Goal: Transaction & Acquisition: Purchase product/service

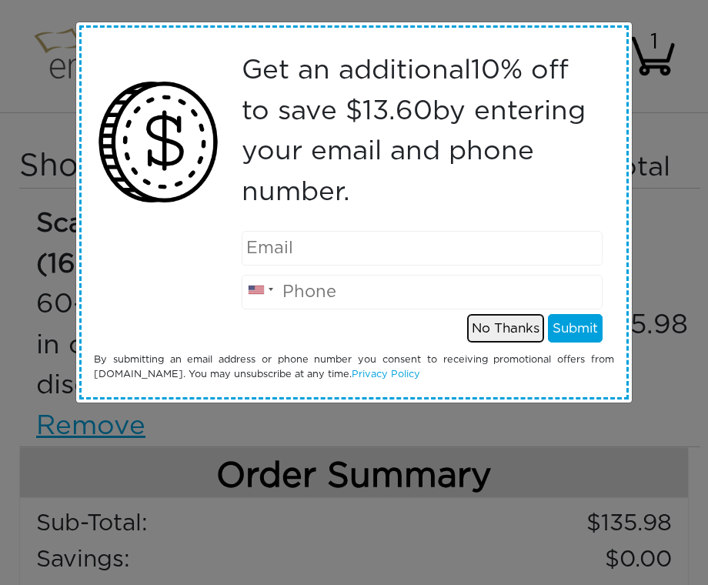
click at [514, 330] on button "No Thanks" at bounding box center [505, 328] width 77 height 29
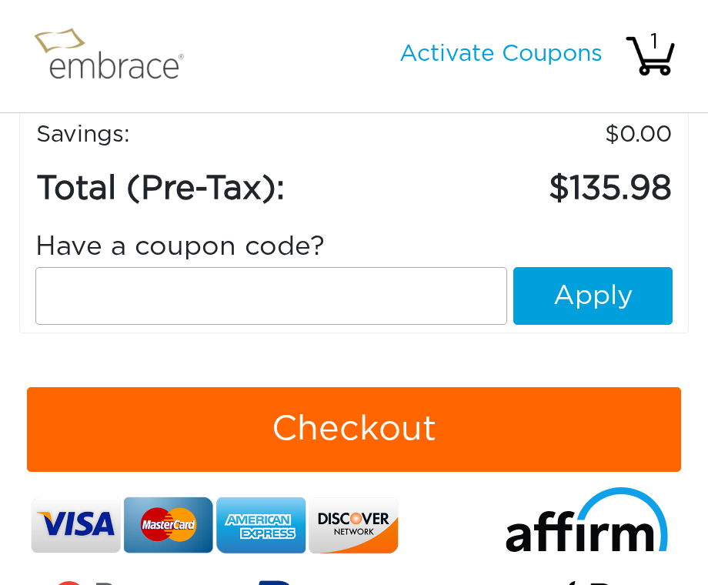
scroll to position [422, 0]
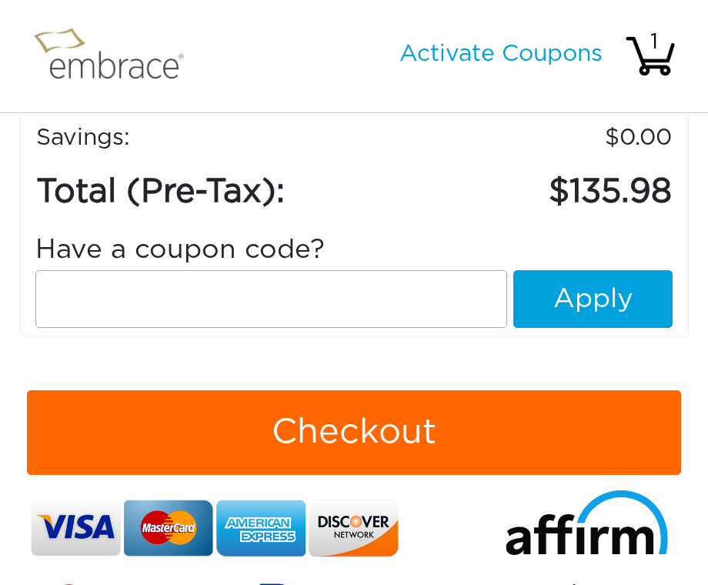
click at [267, 287] on input "text" at bounding box center [271, 299] width 472 height 58
paste input "SEPTEMBERSTEAL!"
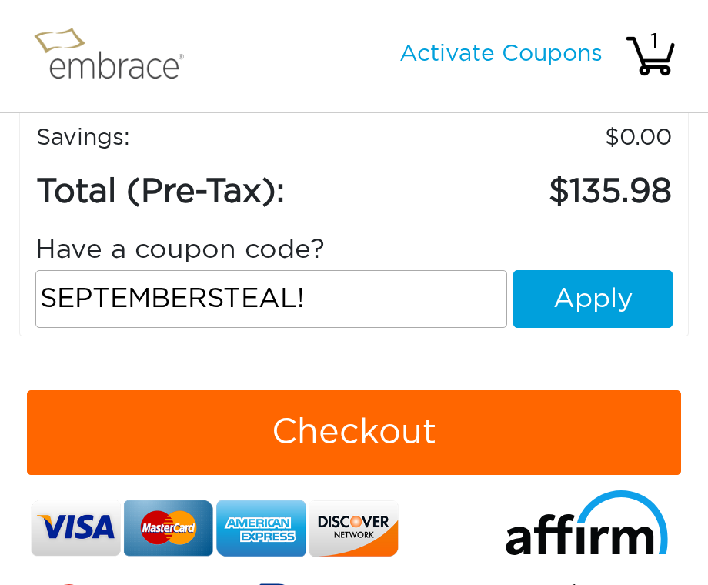
type input "SEPTEMBERSTEAL!"
click at [627, 305] on button "Apply" at bounding box center [592, 299] width 159 height 58
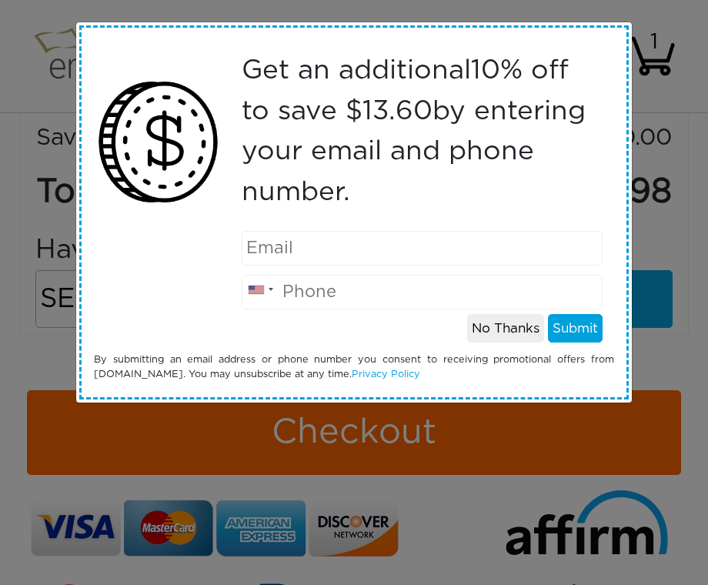
click at [400, 246] on input "email" at bounding box center [423, 248] width 362 height 35
type input "4"
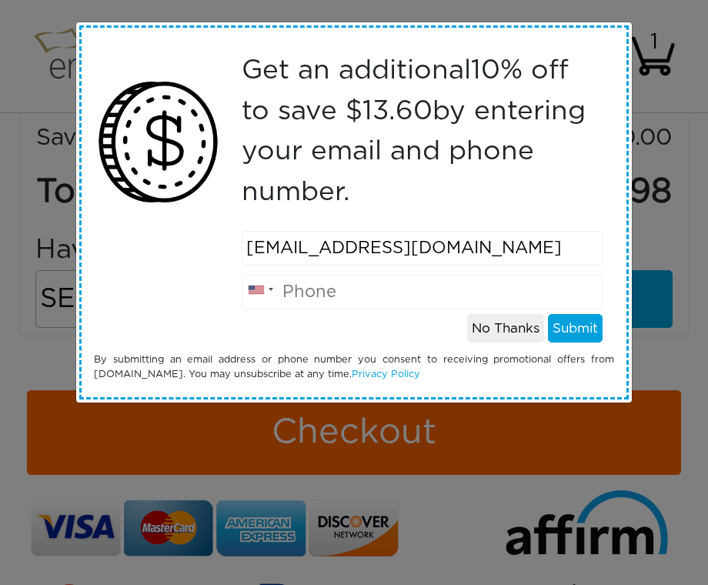
type input "[EMAIL_ADDRESS][DOMAIN_NAME]"
click at [366, 295] on input "tel" at bounding box center [423, 292] width 362 height 35
type input "9496957835"
click at [573, 333] on button "Submit" at bounding box center [575, 328] width 55 height 29
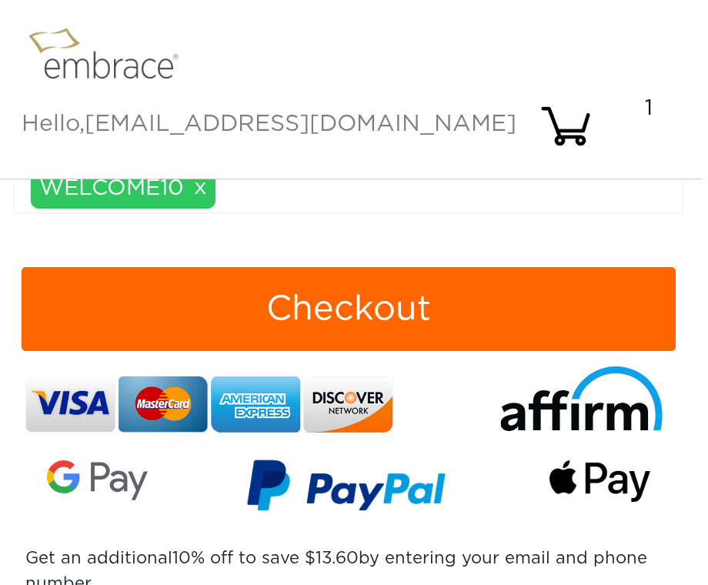
scroll to position [901, 5]
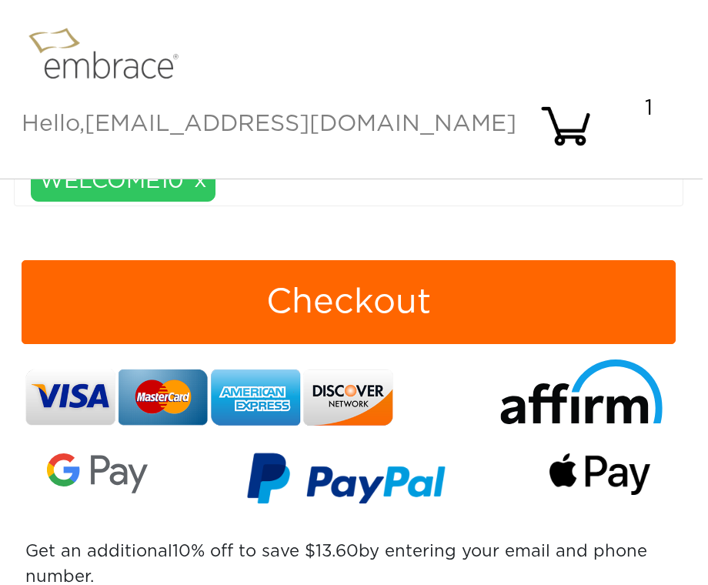
click at [371, 309] on button "Checkout" at bounding box center [349, 302] width 654 height 85
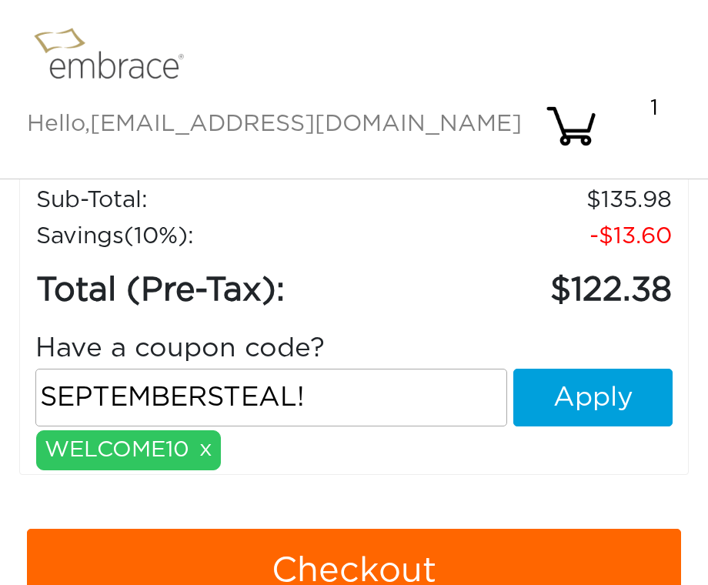
scroll to position [630, 0]
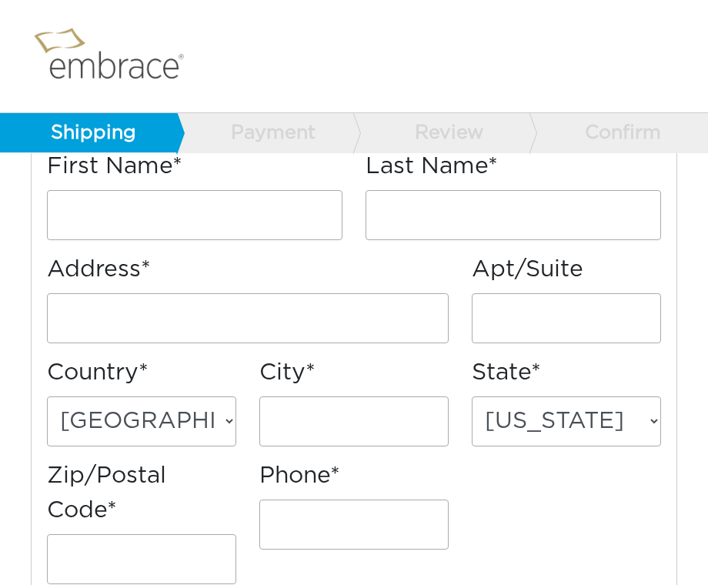
scroll to position [292, 0]
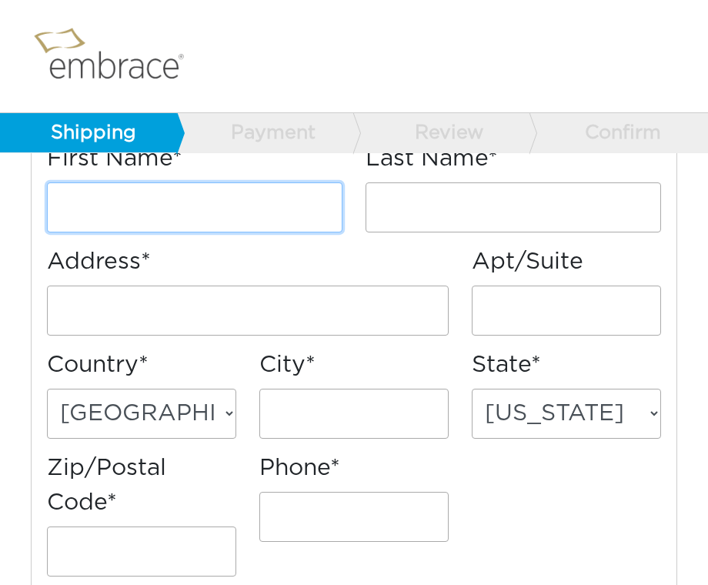
click at [138, 214] on input "First Name*" at bounding box center [195, 207] width 296 height 50
type input "MINMIN"
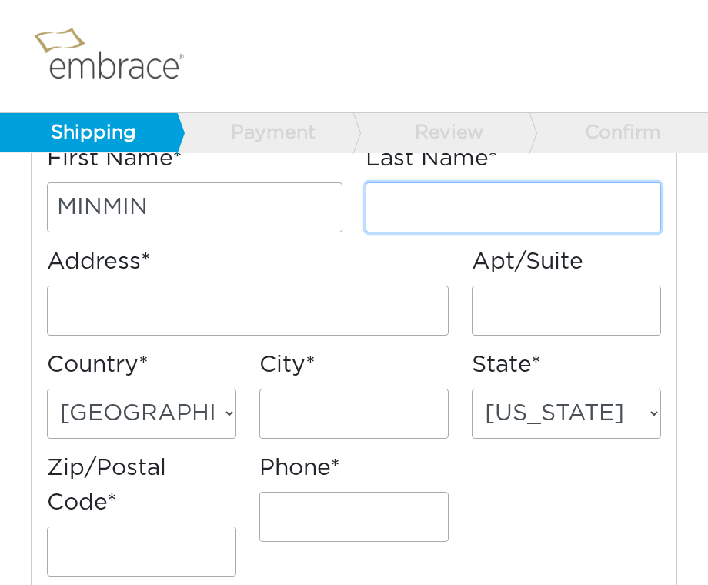
click at [375, 207] on input "Last Name*" at bounding box center [514, 207] width 296 height 50
click at [396, 219] on input "Last Name*" at bounding box center [514, 207] width 296 height 50
type input "XU"
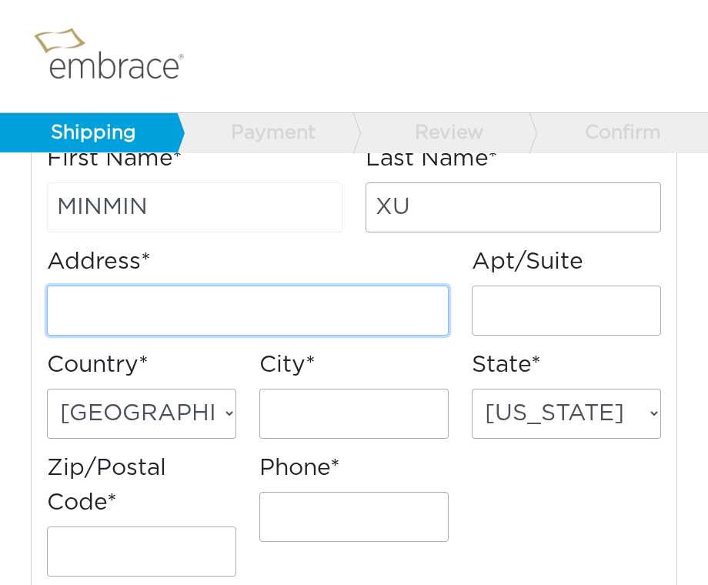
click at [229, 317] on input "Address*" at bounding box center [248, 311] width 402 height 50
click at [207, 309] on input "Address*" at bounding box center [248, 311] width 402 height 50
type input "1"
type input "103 Shear"
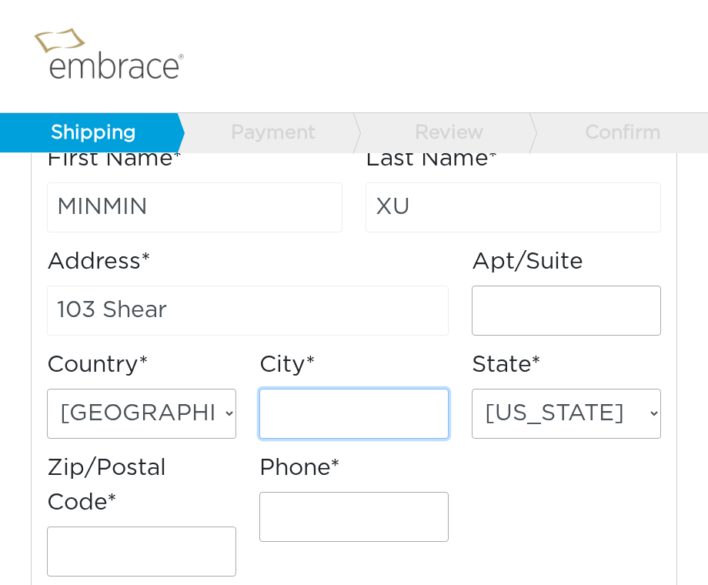
click at [307, 414] on input "City*" at bounding box center [353, 414] width 189 height 50
type input "IRVINE"
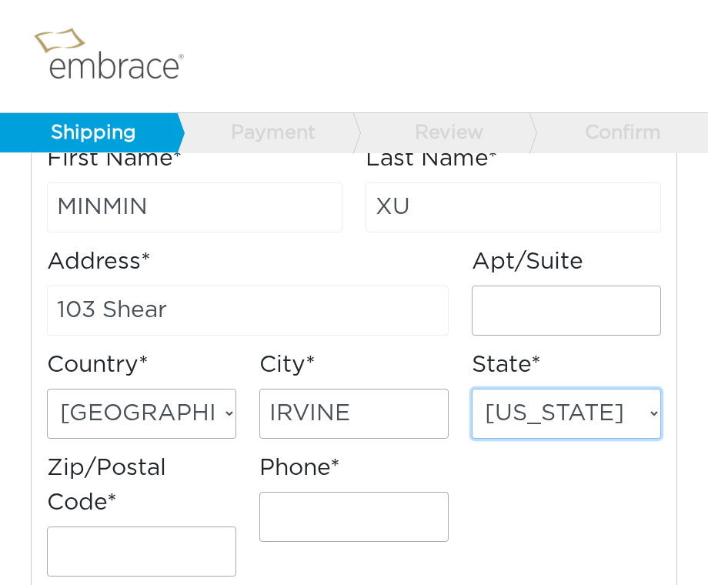
click at [540, 405] on select "[US_STATE] [US_STATE] [US_STATE] [US_STATE] [US_STATE] [US_STATE] [US_STATE] [U…" at bounding box center [566, 414] width 189 height 50
select select "CA"
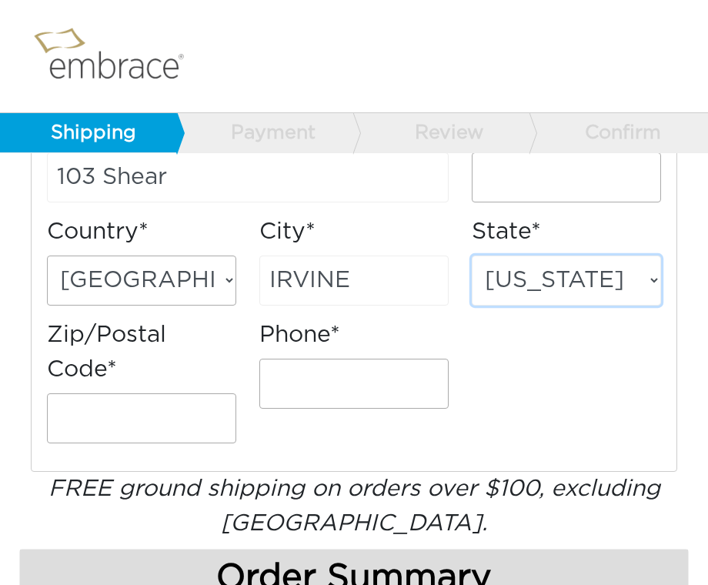
scroll to position [426, 0]
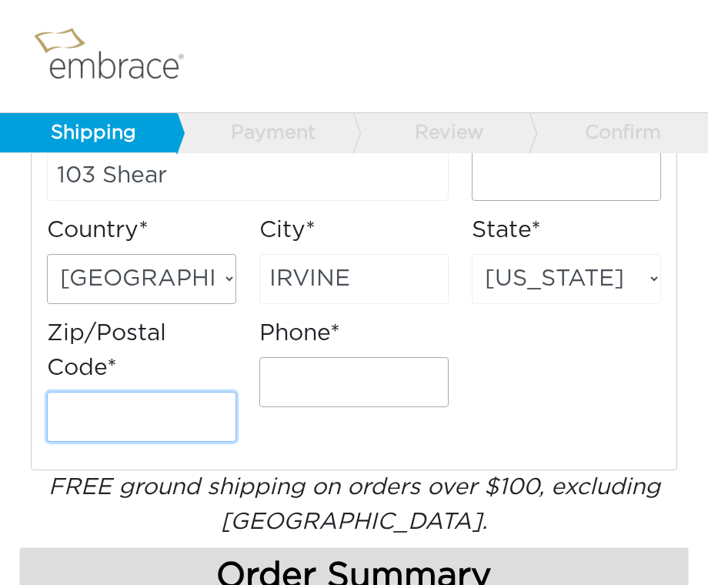
click at [120, 424] on input "Zip/Postal Code*" at bounding box center [141, 417] width 189 height 50
click at [71, 434] on input "Zip/Postal Code*" at bounding box center [141, 417] width 189 height 50
type input "92618"
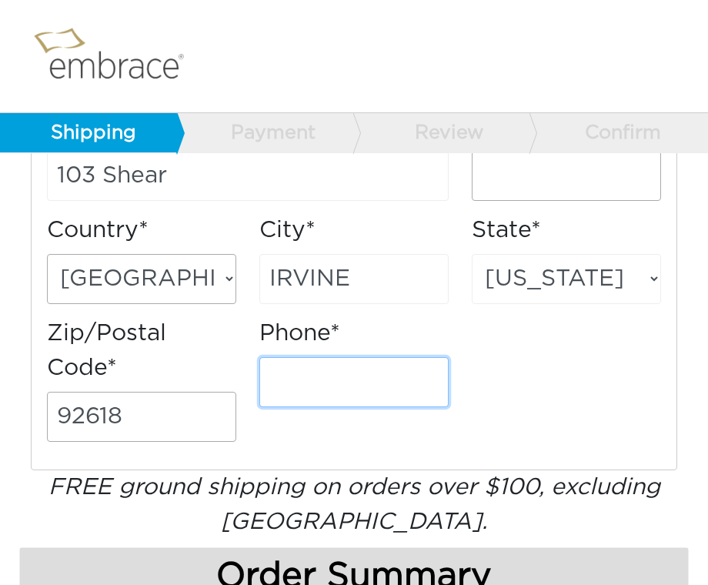
click at [318, 385] on input "Phone*" at bounding box center [353, 382] width 189 height 50
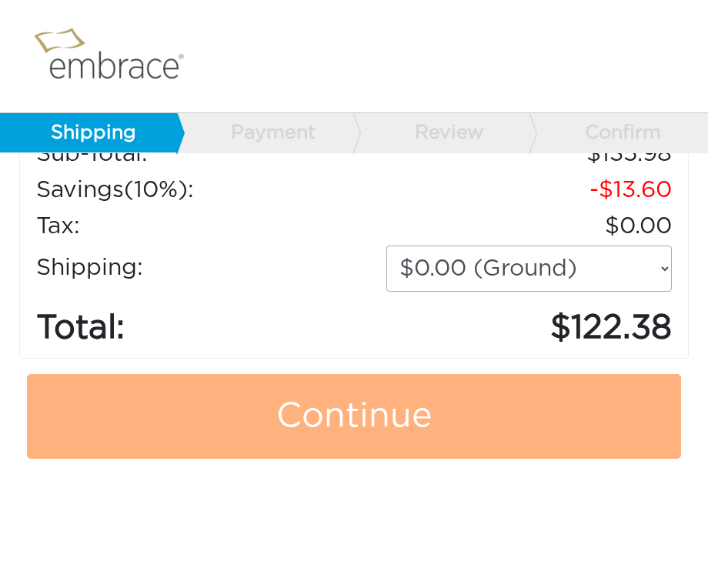
scroll to position [978, 0]
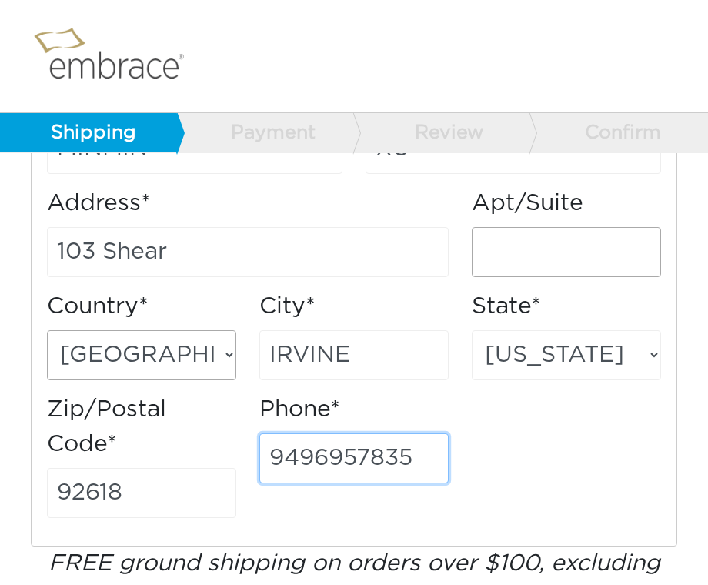
type input "9496957835"
click at [532, 446] on div "First Name* MINMIN Last Name* XU Address* 103 Shear Apt/Suite Country* [GEOGRAP…" at bounding box center [353, 306] width 637 height 447
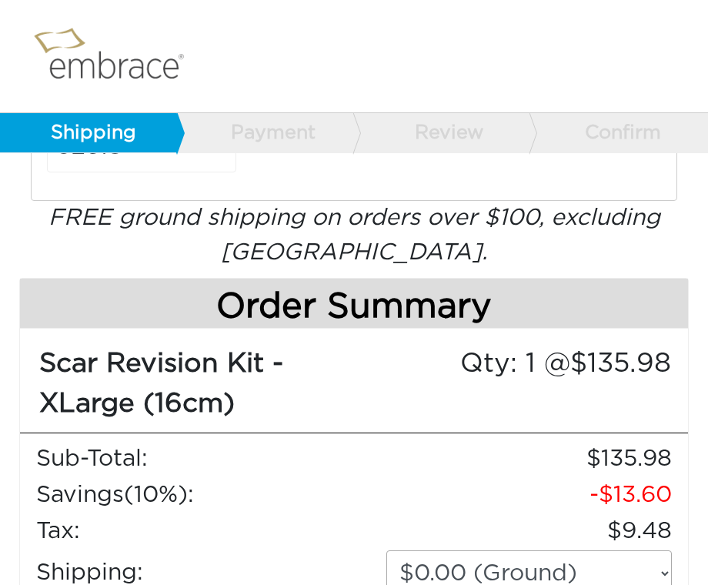
scroll to position [704, 0]
